Goal: Transaction & Acquisition: Purchase product/service

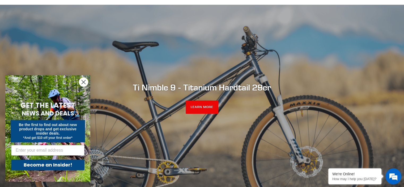
scroll to position [43, 0]
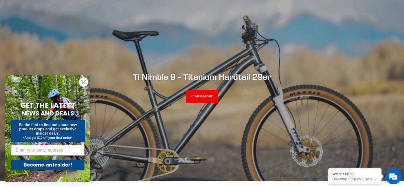
click at [82, 82] on circle "Close dialog" at bounding box center [83, 82] width 9 height 9
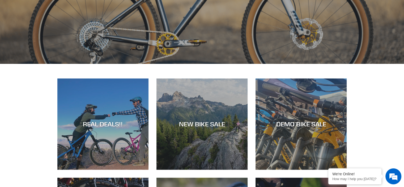
scroll to position [214, 0]
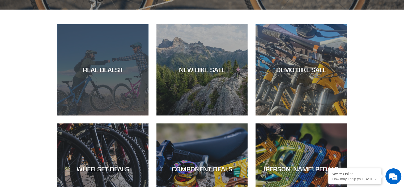
click at [116, 115] on div "REAL DEALS!!" at bounding box center [102, 115] width 91 height 0
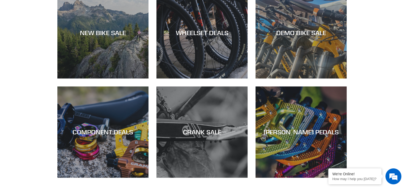
scroll to position [170, 0]
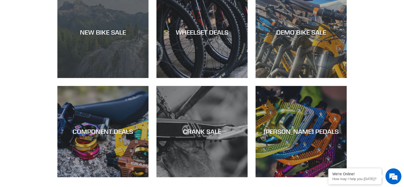
click at [109, 78] on div "NEW BIKE SALE" at bounding box center [102, 78] width 91 height 0
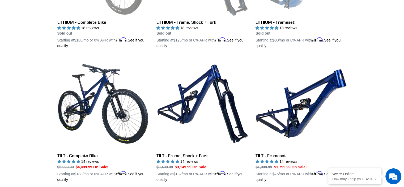
scroll to position [766, 0]
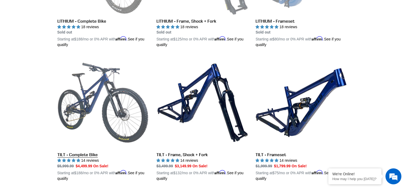
click at [101, 106] on link "TILT - Complete Bike" at bounding box center [102, 119] width 91 height 124
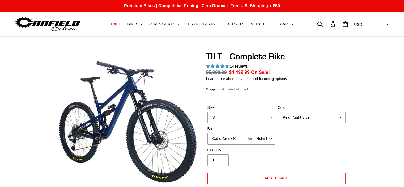
select select "highest-rating"
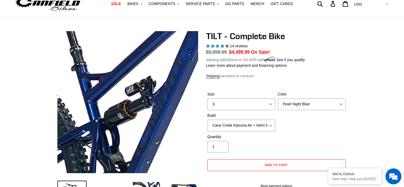
scroll to position [21, 0]
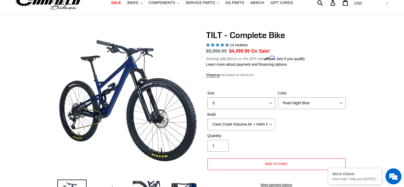
click at [265, 100] on select "S M L" at bounding box center [241, 103] width 68 height 12
select select "M"
click at [207, 97] on select "S M L" at bounding box center [241, 103] width 68 height 12
click at [303, 101] on select "Pearl Night Blue Stealth Silver Raw" at bounding box center [312, 103] width 68 height 12
select select "Raw"
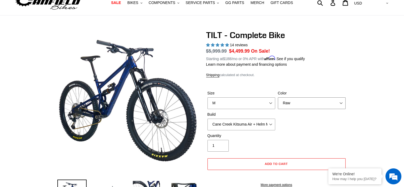
click at [278, 97] on select "Pearl Night Blue Stealth Silver Raw" at bounding box center [312, 103] width 68 height 12
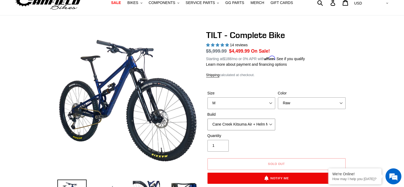
click at [249, 125] on select "Cane Creek Kitsuma Air + Helm MKII 140 + SRAM GX Cane Creek Kitsuma Air + Helm …" at bounding box center [241, 124] width 68 height 12
select select "Fox Float X + 36 SL Factory Grip X 140 + SRAM GX"
click at [207, 118] on select "Cane Creek Kitsuma Air + Helm MKII 140 + SRAM GX Cane Creek Kitsuma Air + Helm …" at bounding box center [241, 124] width 68 height 12
click at [318, 135] on div "Quantity 1" at bounding box center [276, 143] width 141 height 21
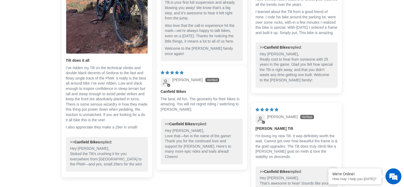
scroll to position [1477, 0]
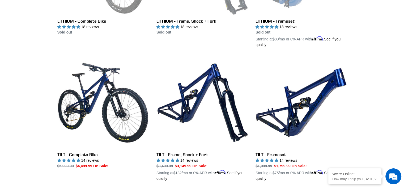
scroll to position [828, 0]
